Goal: Task Accomplishment & Management: Manage account settings

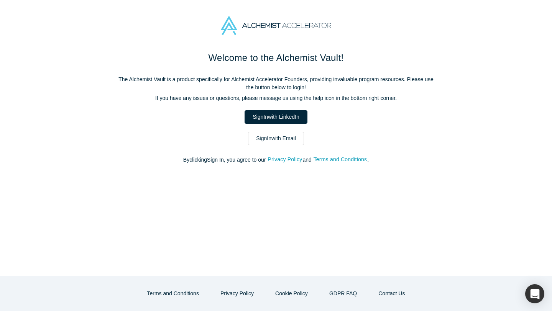
click at [280, 137] on link "Sign In with Email" at bounding box center [276, 138] width 56 height 13
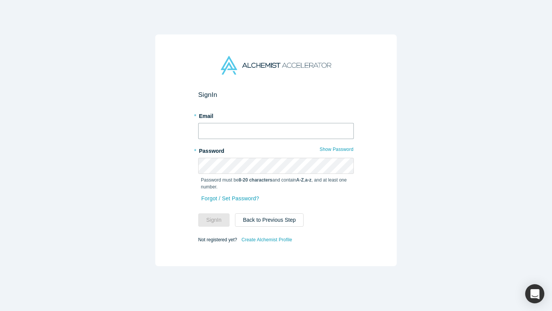
click at [236, 131] on input "text" at bounding box center [276, 131] width 156 height 16
type input "[EMAIL_ADDRESS][DOMAIN_NAME]"
click at [226, 216] on button "Sign In" at bounding box center [213, 220] width 31 height 13
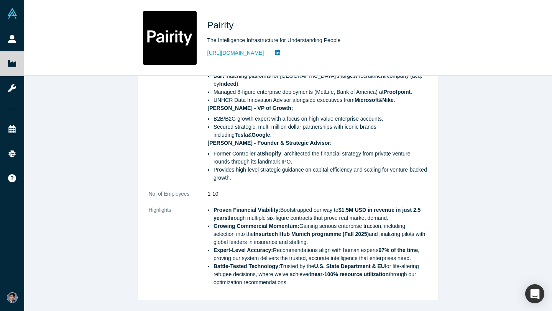
scroll to position [293, 0]
